Goal: Find specific page/section: Find specific page/section

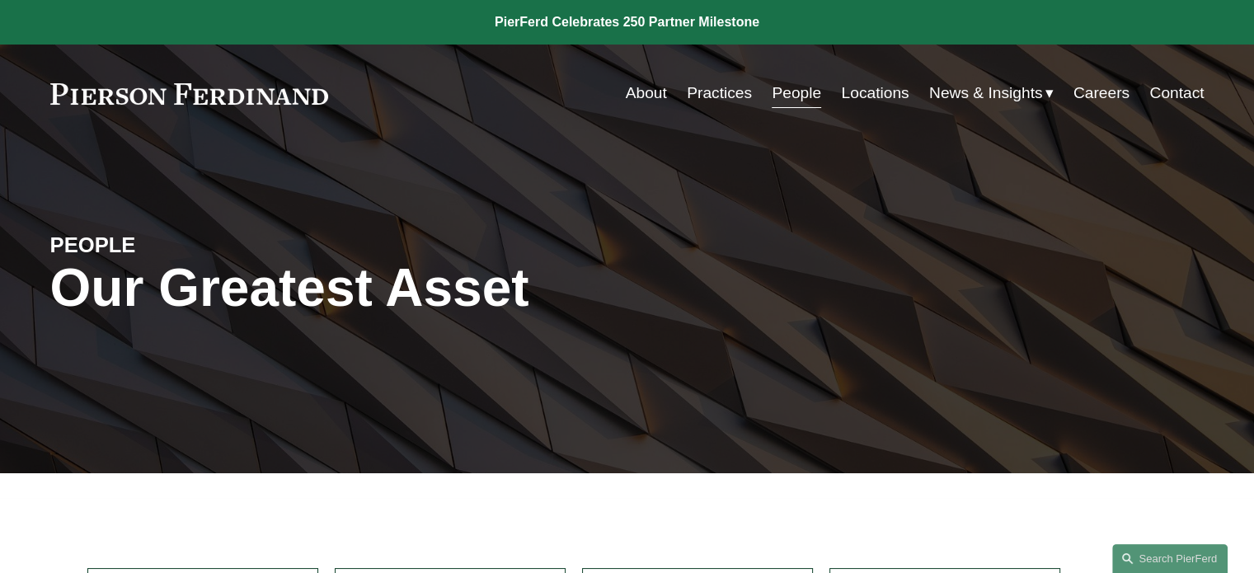
click at [853, 93] on link "Locations" at bounding box center [875, 92] width 68 height 31
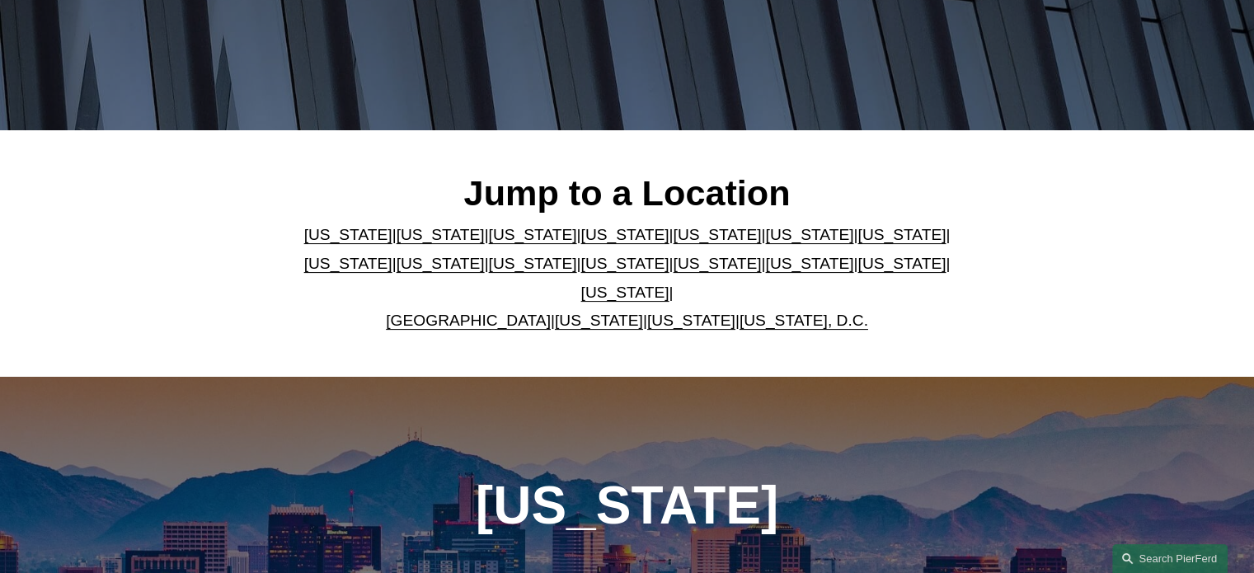
scroll to position [350, 0]
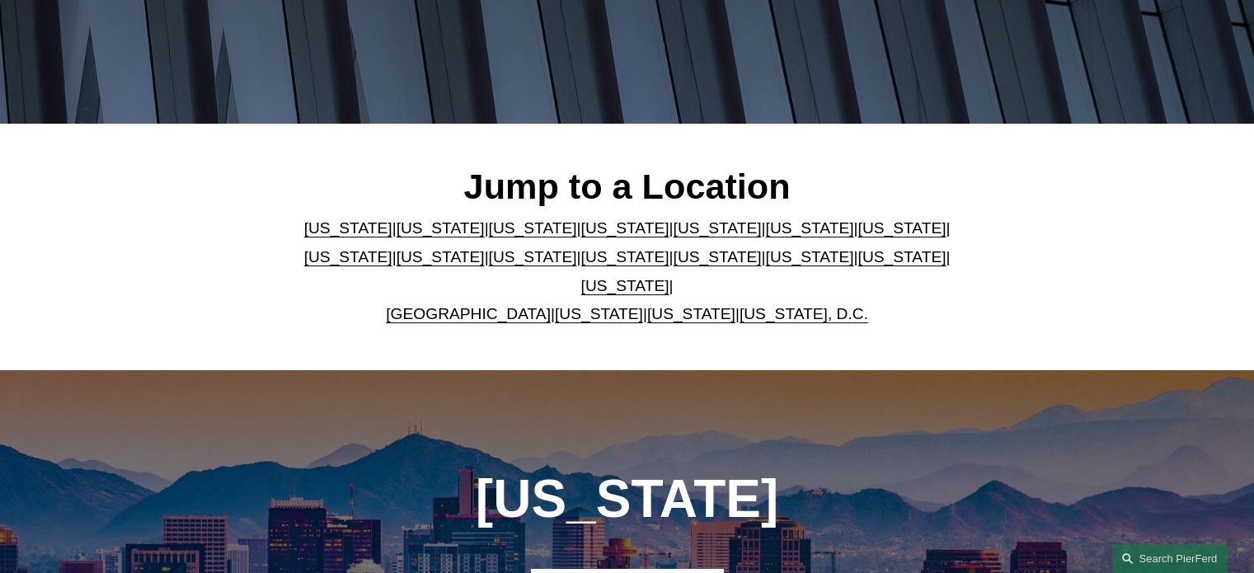
click at [581, 265] on link "[US_STATE]" at bounding box center [625, 256] width 88 height 17
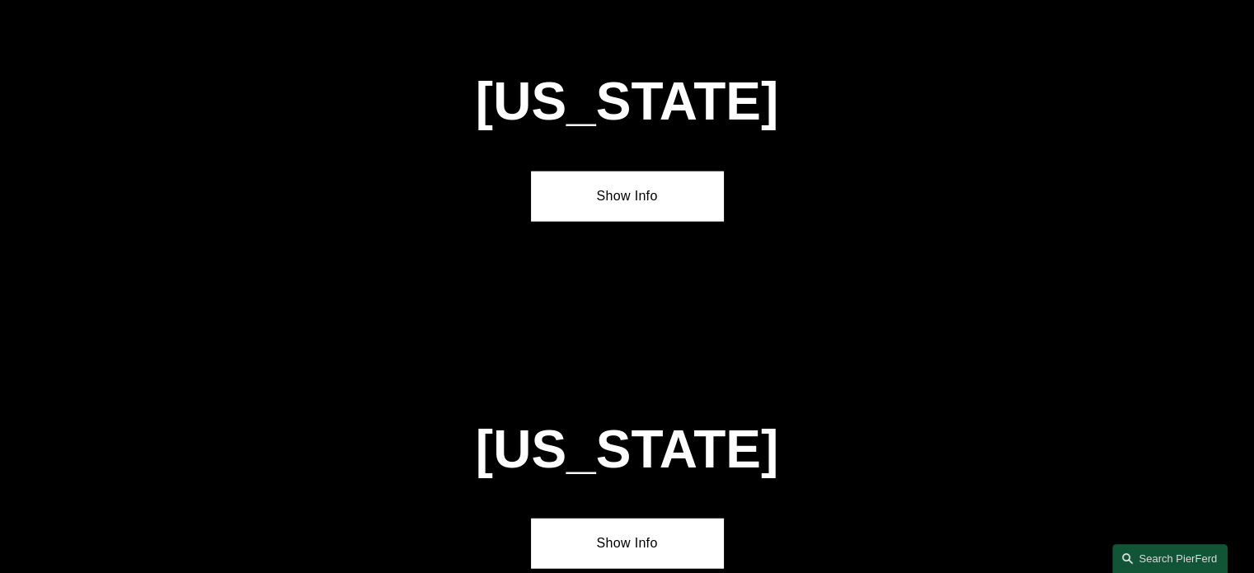
scroll to position [4180, 0]
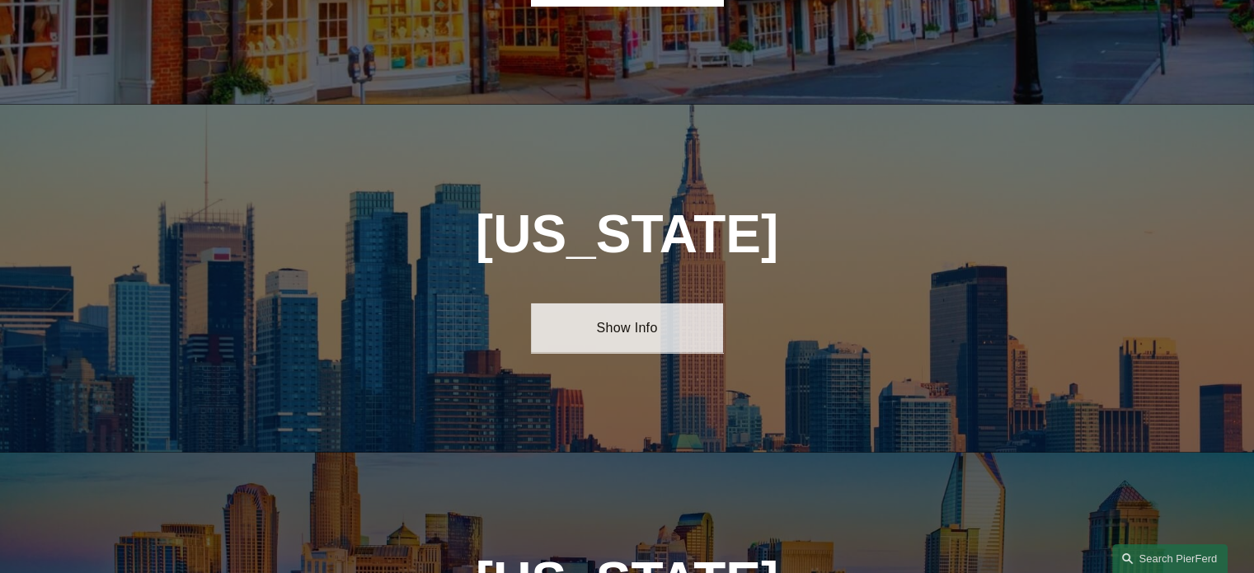
click at [610, 303] on link "Show Info" at bounding box center [627, 327] width 192 height 49
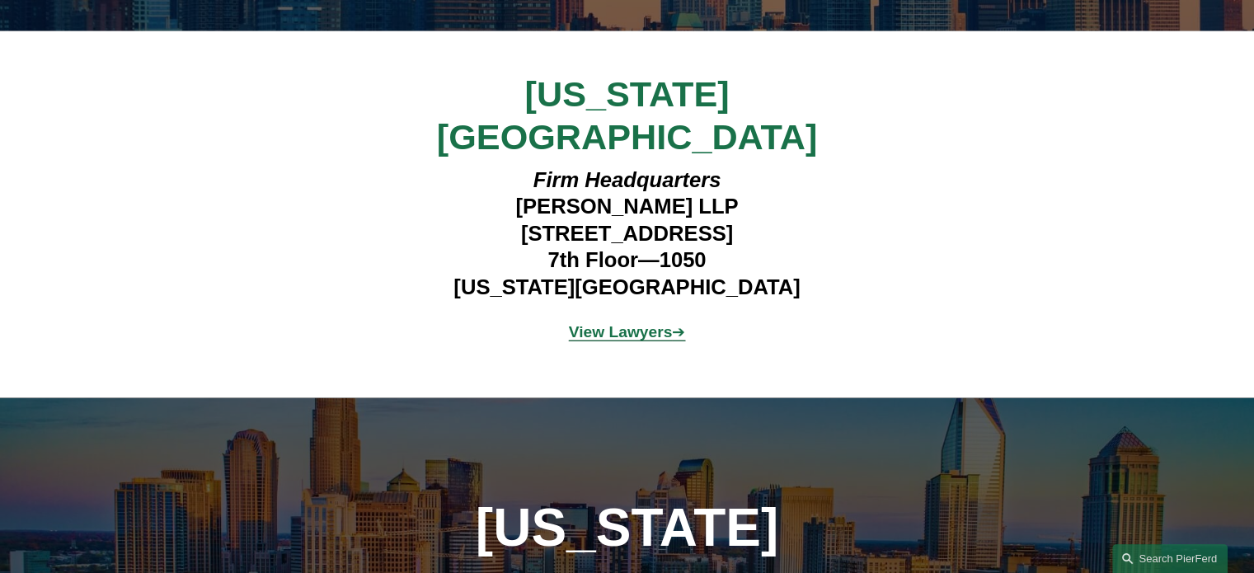
scroll to position [4565, 0]
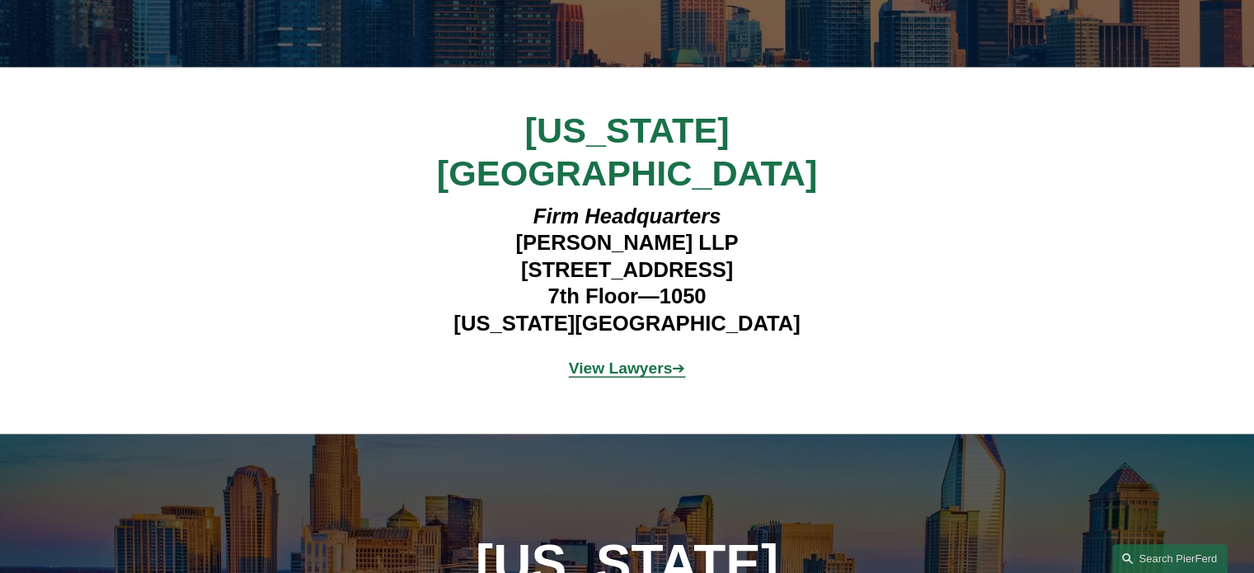
click at [634, 359] on strong "View Lawyers" at bounding box center [621, 367] width 104 height 17
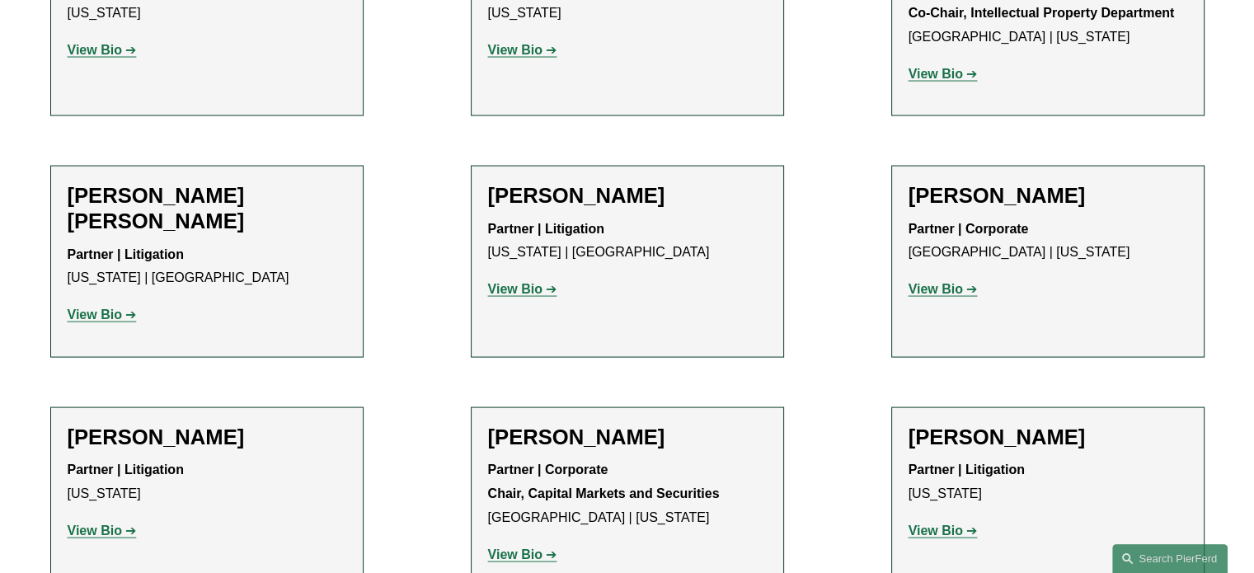
scroll to position [3319, 0]
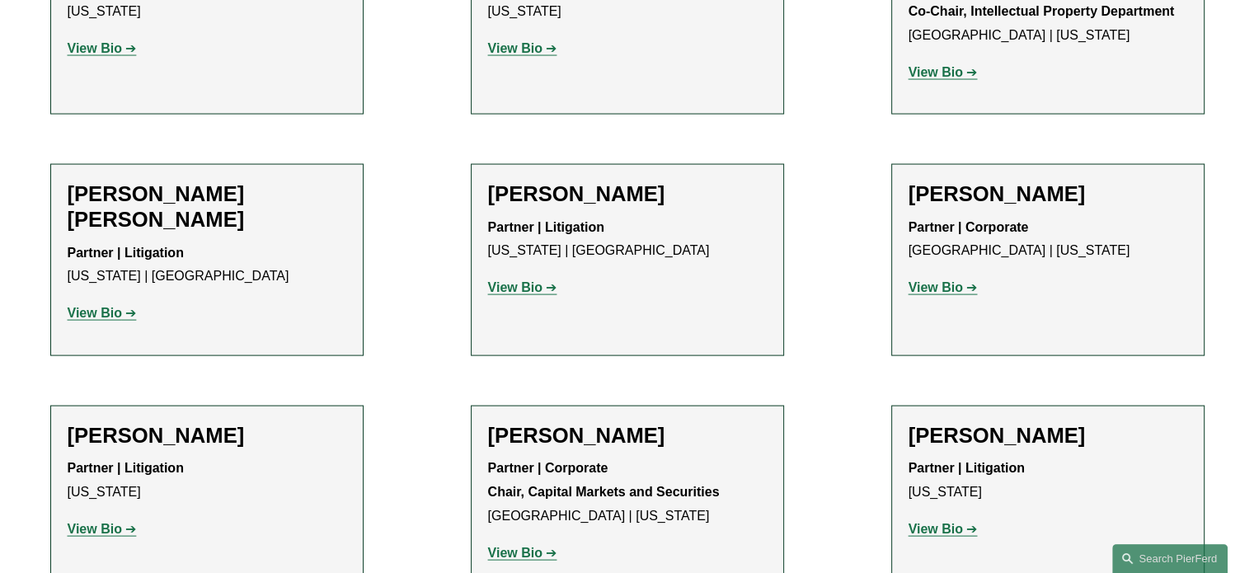
click at [992, 423] on h2 "[PERSON_NAME]" at bounding box center [1047, 436] width 279 height 26
click at [936, 522] on strong "View Bio" at bounding box center [935, 529] width 54 height 14
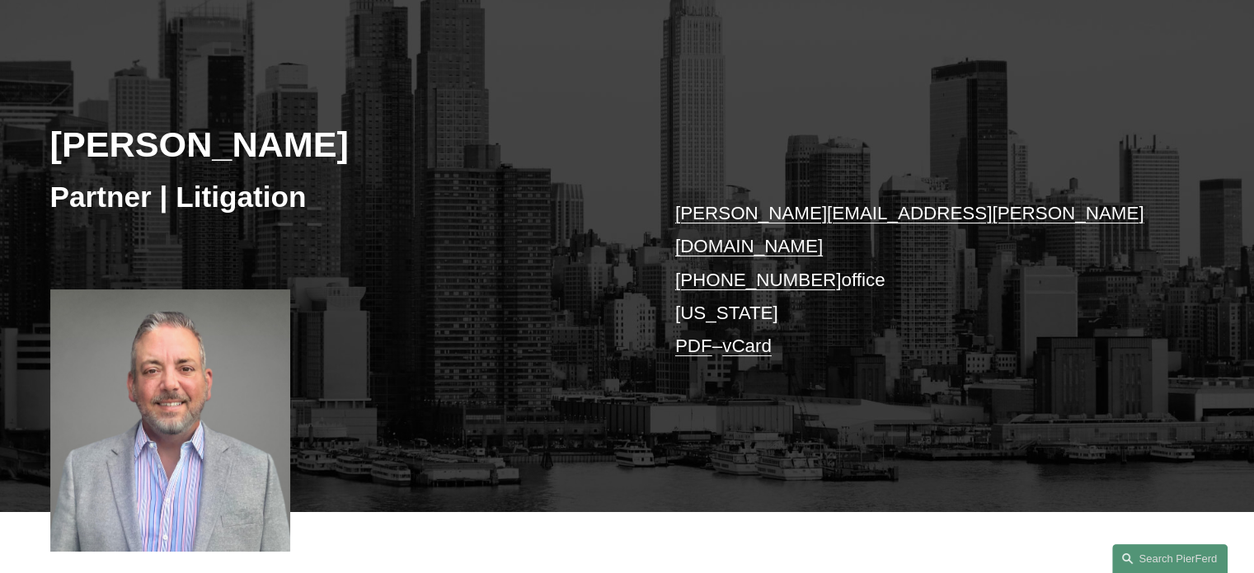
scroll to position [158, 0]
